Goal: Task Accomplishment & Management: Use online tool/utility

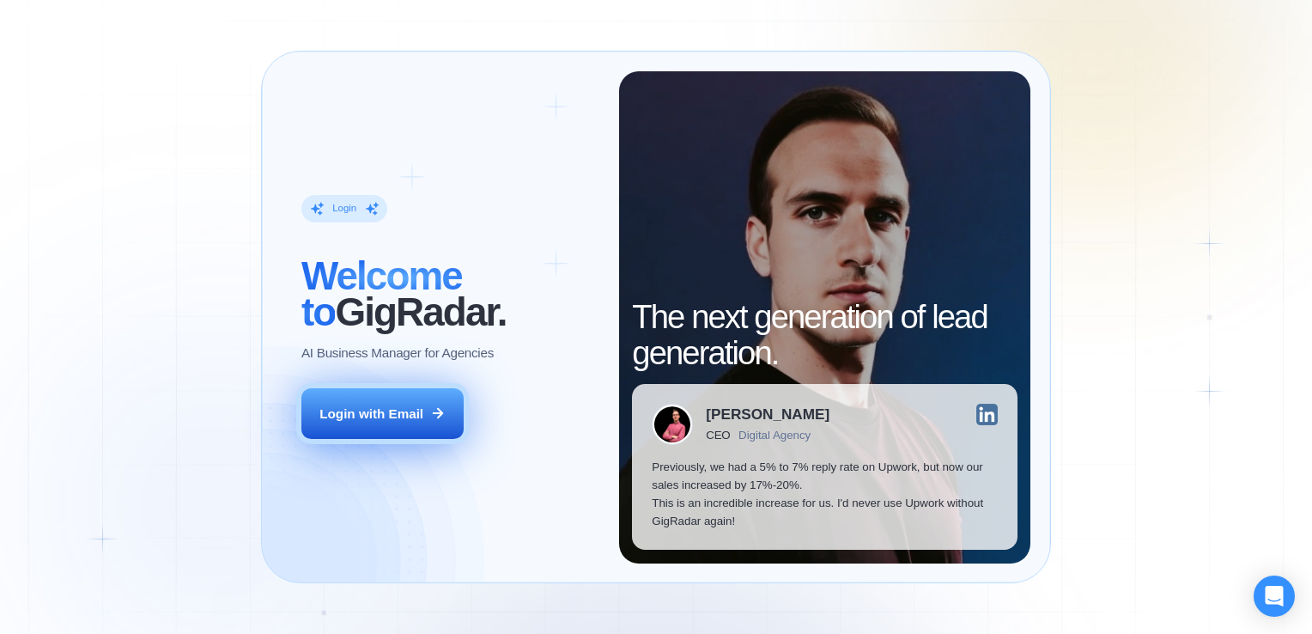
click at [416, 421] on div "Login with Email" at bounding box center [371, 413] width 104 height 18
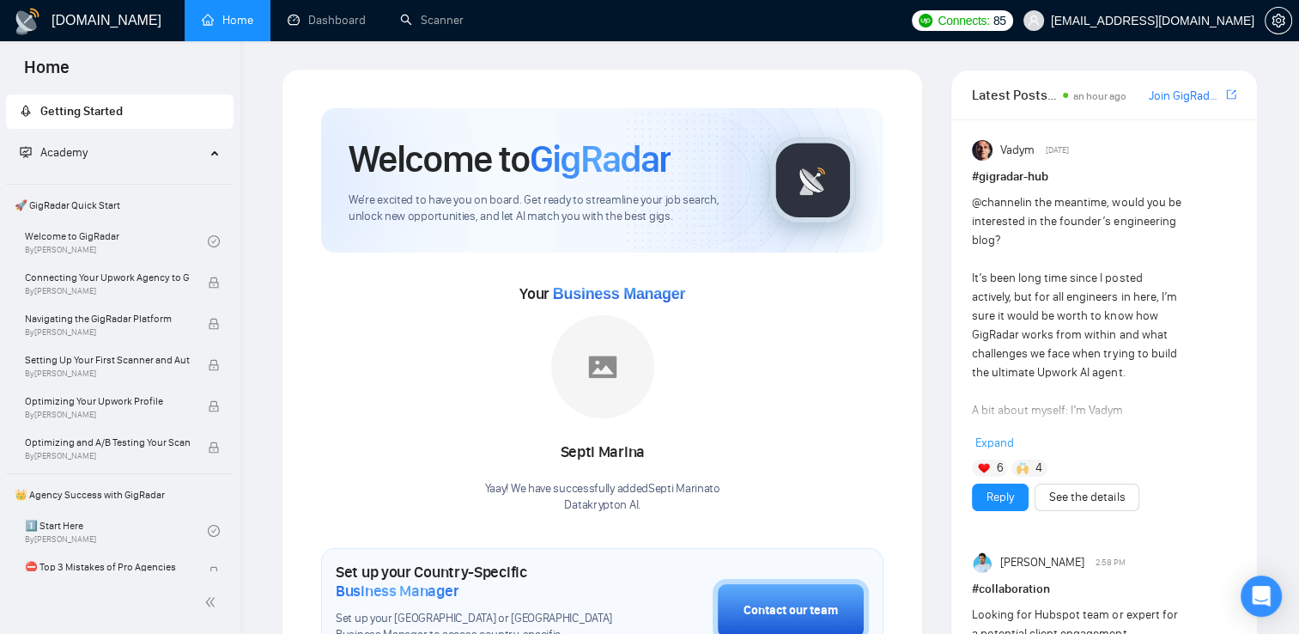
click at [616, 158] on span "GigRadar" at bounding box center [600, 159] width 141 height 46
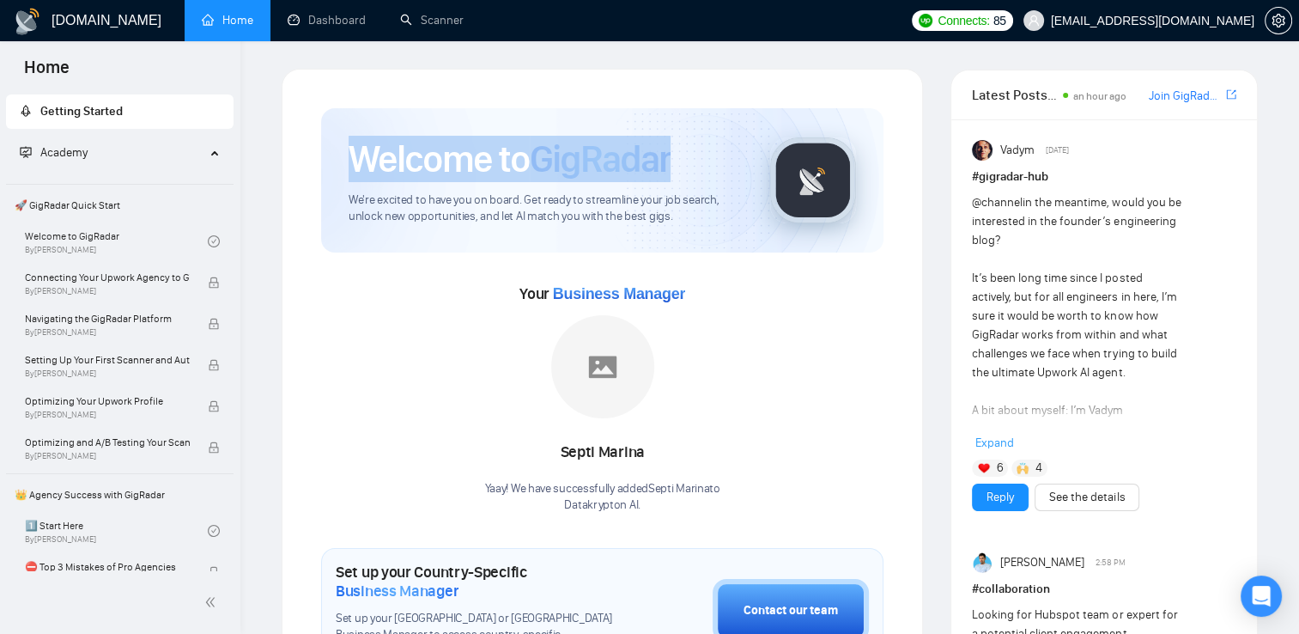
click at [616, 158] on span "GigRadar" at bounding box center [600, 159] width 141 height 46
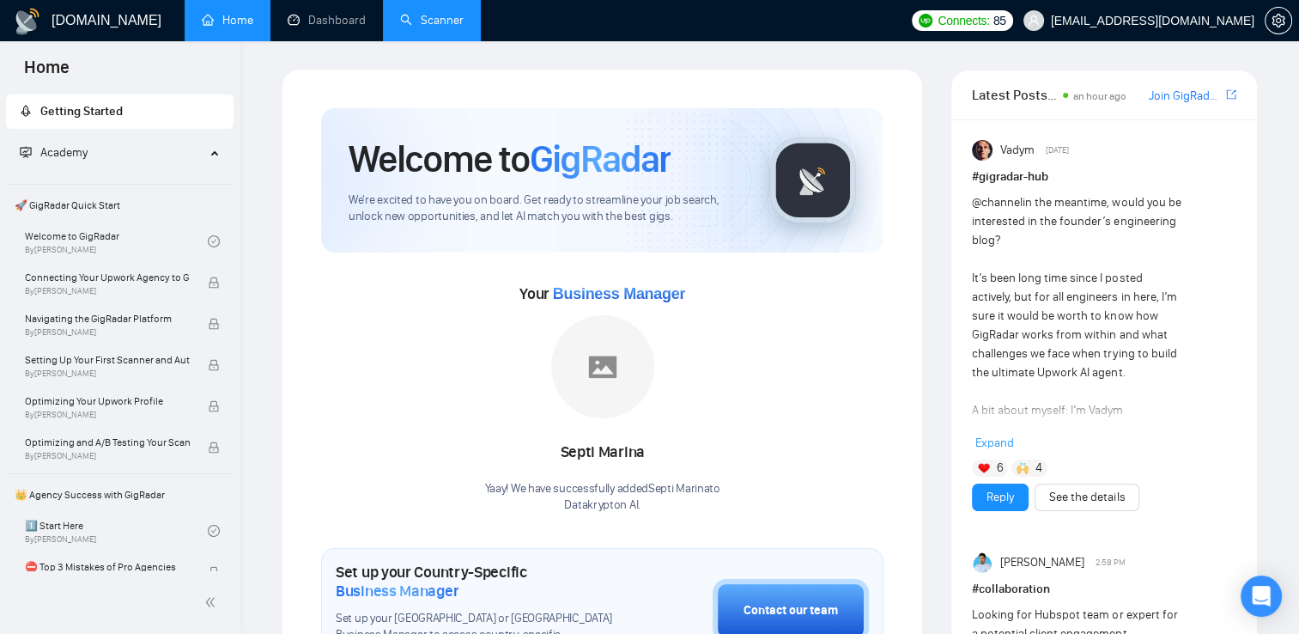
click at [401, 16] on link "Scanner" at bounding box center [432, 20] width 64 height 15
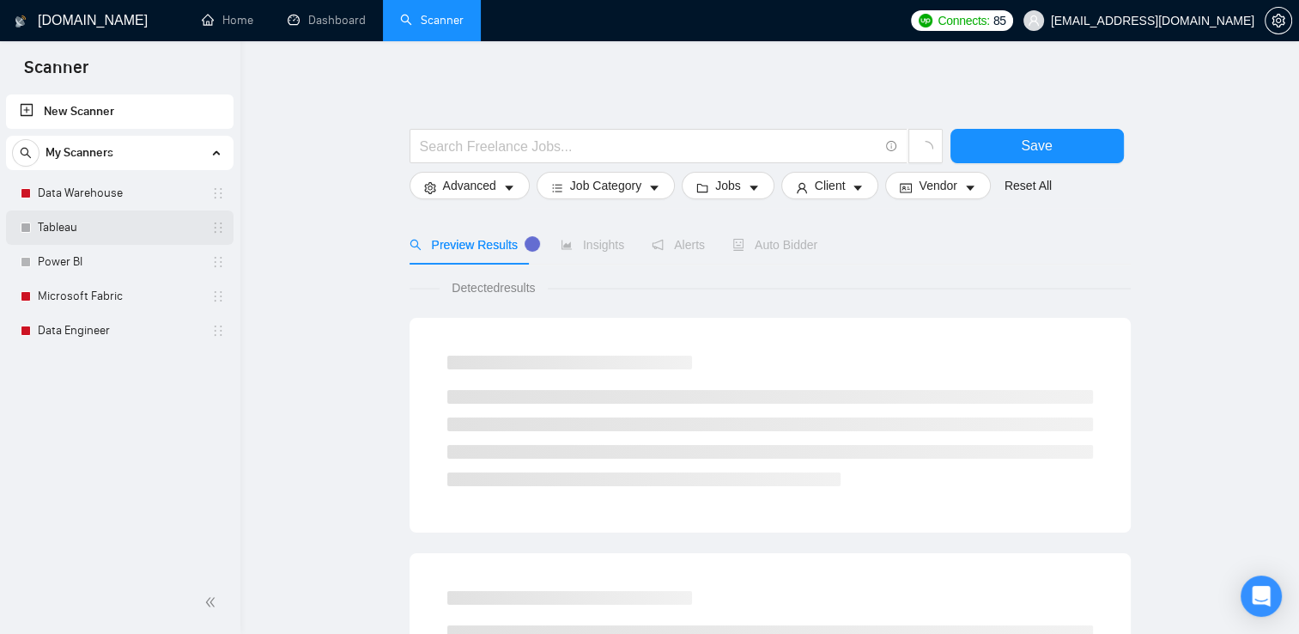
click at [115, 232] on link "Tableau" at bounding box center [119, 227] width 163 height 34
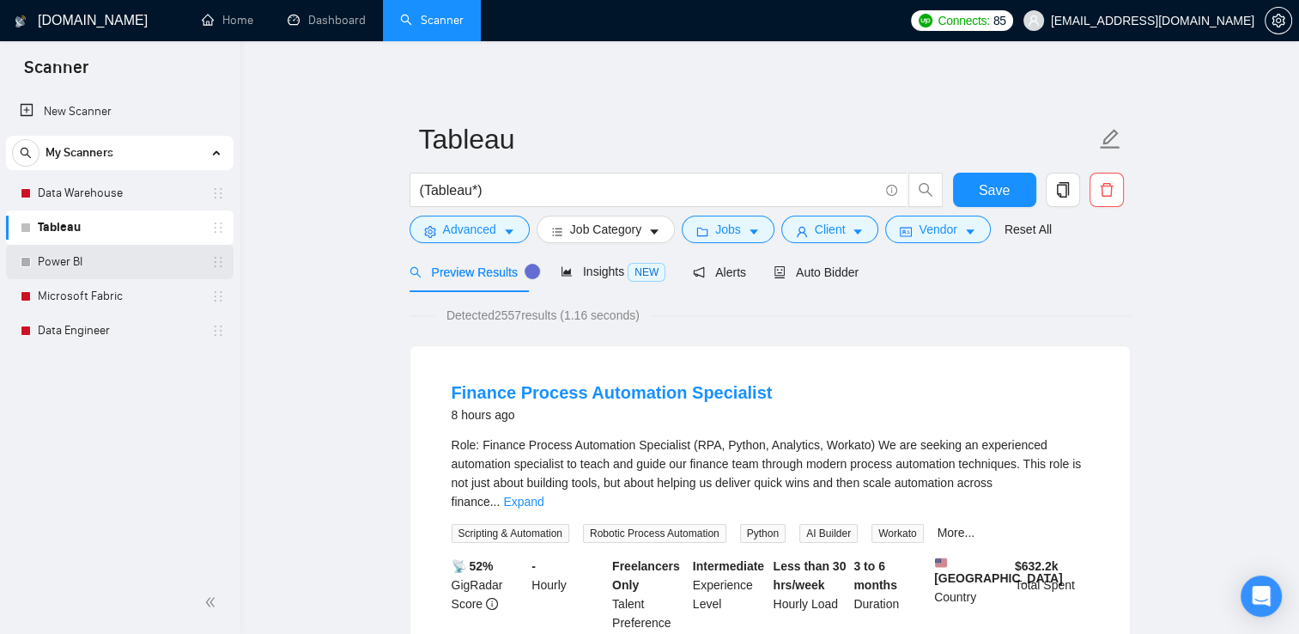
click at [136, 256] on link "Power BI" at bounding box center [119, 262] width 163 height 34
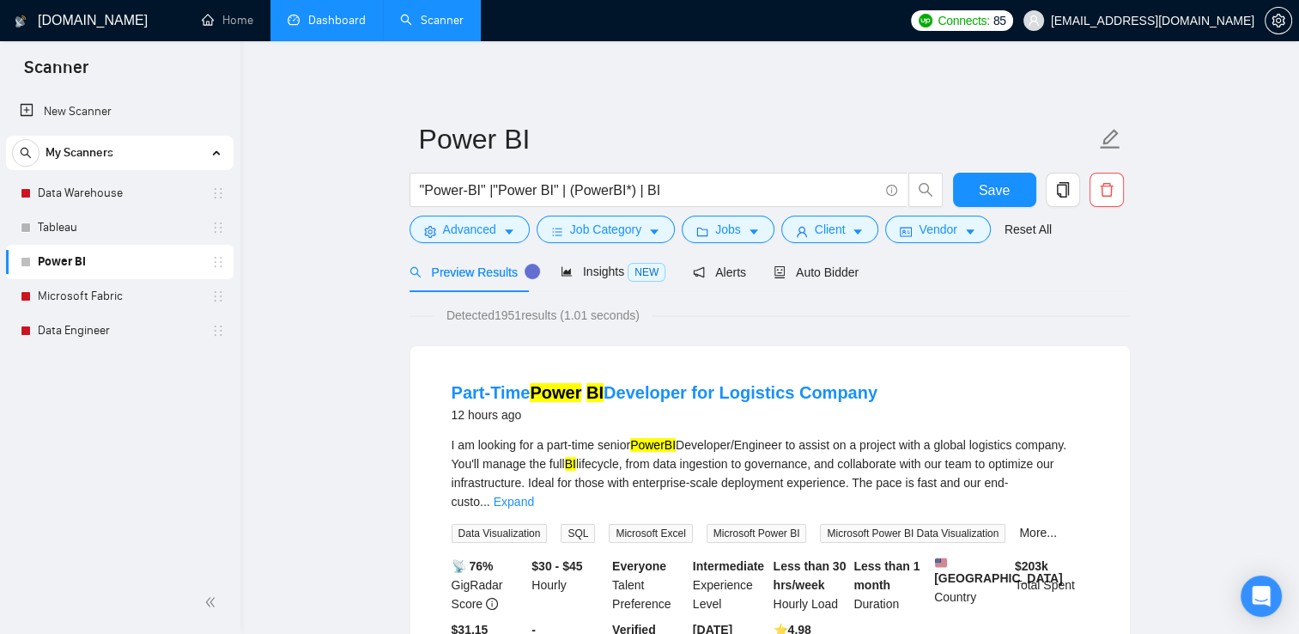
click at [337, 20] on link "Dashboard" at bounding box center [327, 20] width 78 height 15
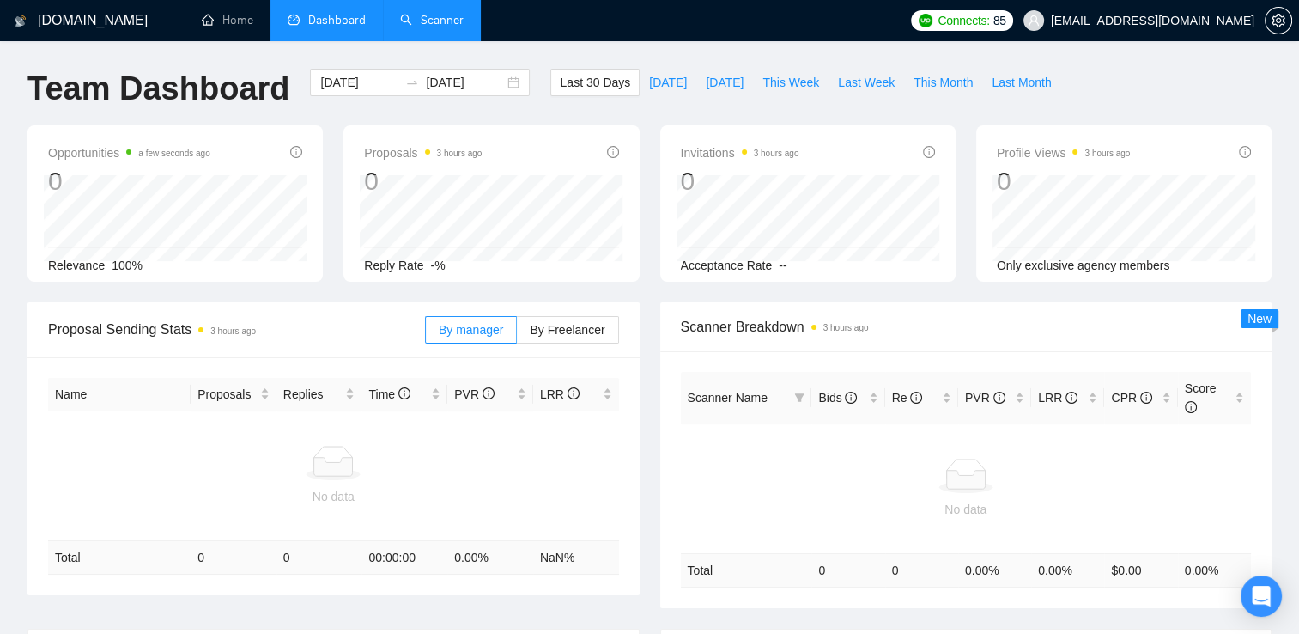
click at [423, 20] on link "Scanner" at bounding box center [432, 20] width 64 height 15
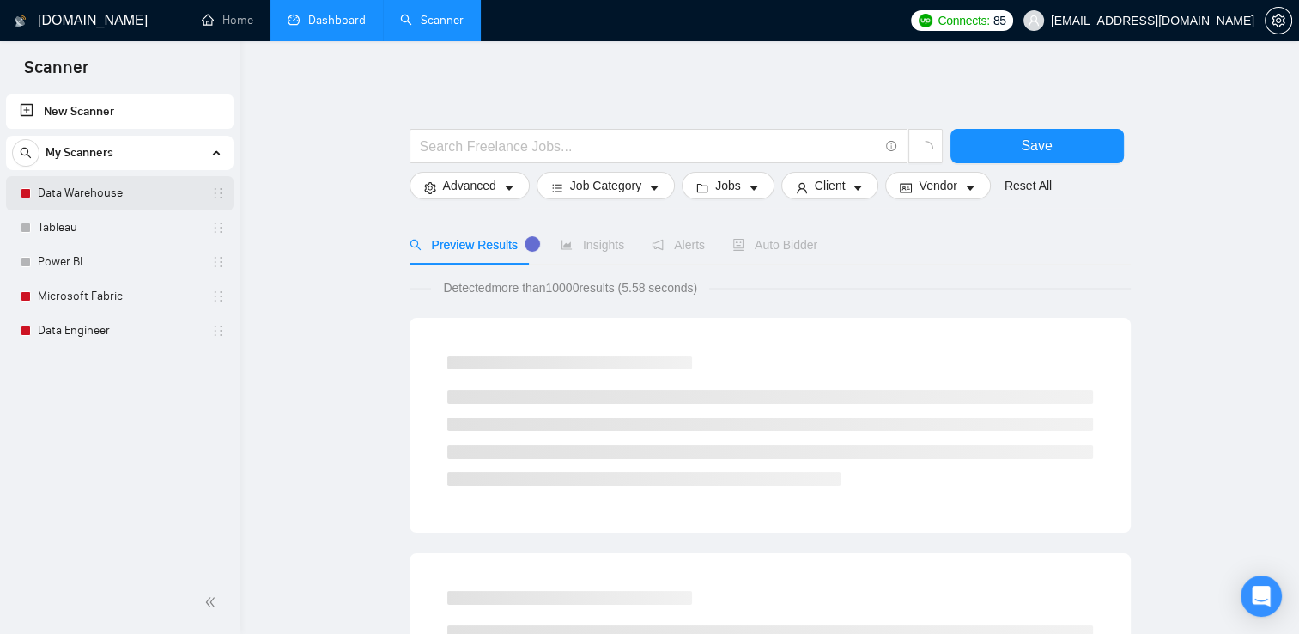
click at [156, 191] on link "Data Warehouse" at bounding box center [119, 193] width 163 height 34
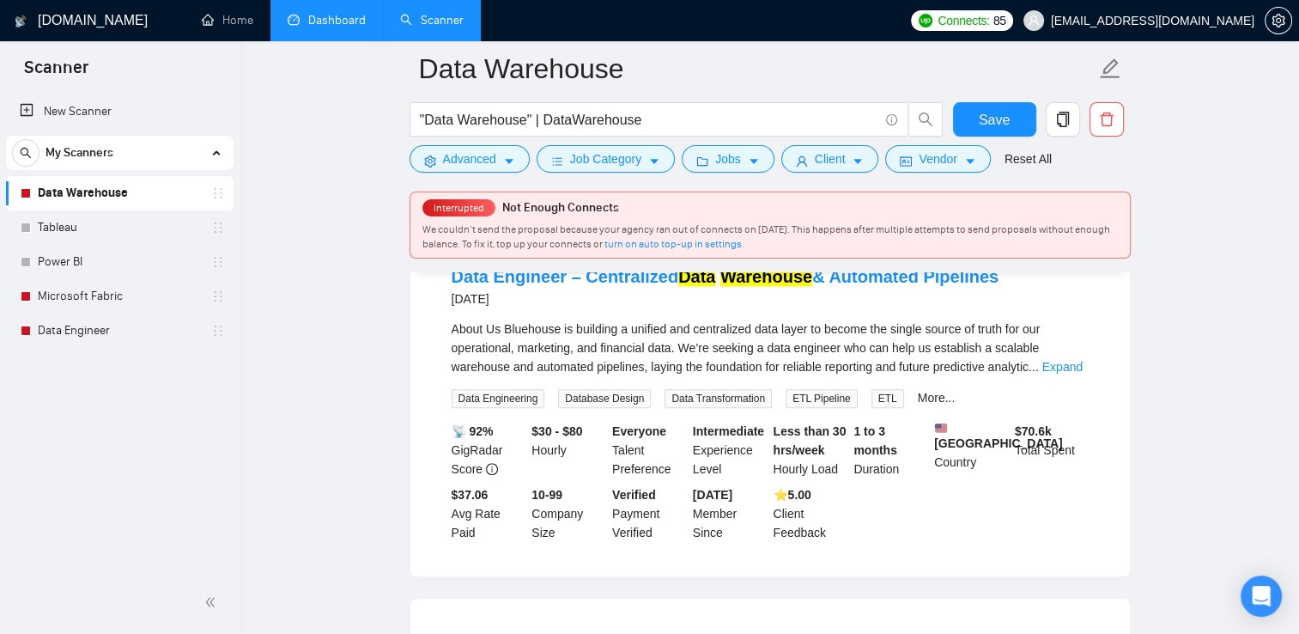
scroll to position [1356, 0]
